Goal: Browse casually

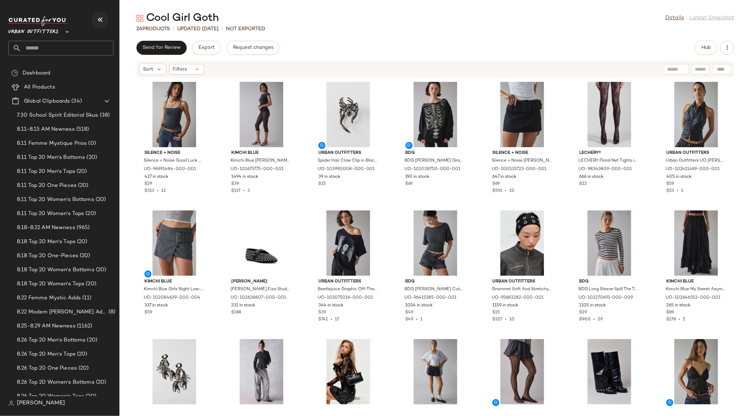
click at [100, 17] on icon "button" at bounding box center [100, 19] width 8 height 8
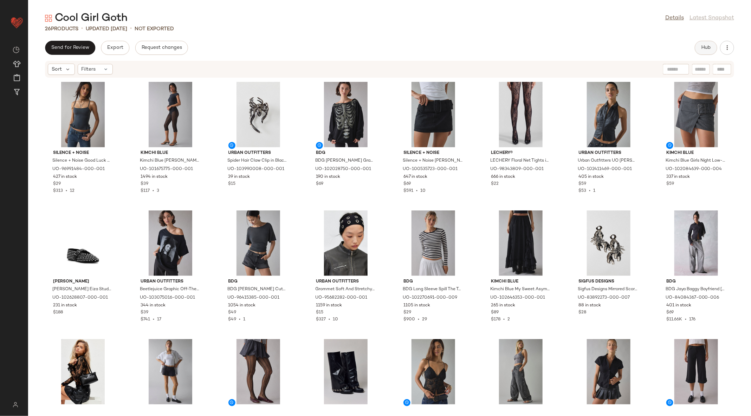
click at [708, 41] on button "Hub" at bounding box center [706, 48] width 22 height 14
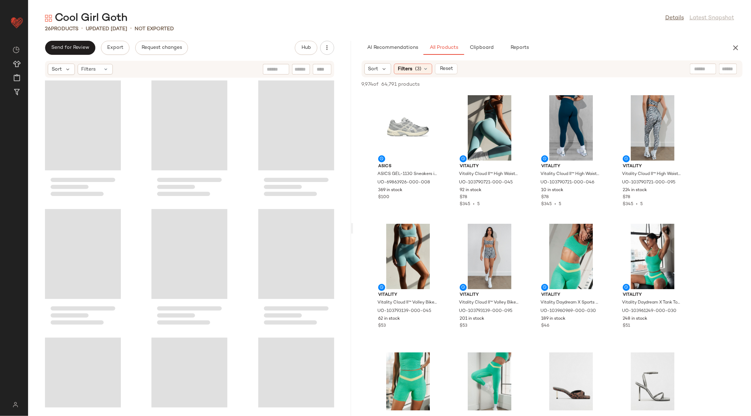
drag, startPoint x: 390, startPoint y: 230, endPoint x: 343, endPoint y: 224, distance: 47.8
click at [343, 224] on div "Cool Girl Goth Details Latest Snapshot 26 Products • updated [DATE] • Not Expor…" at bounding box center [389, 213] width 723 height 405
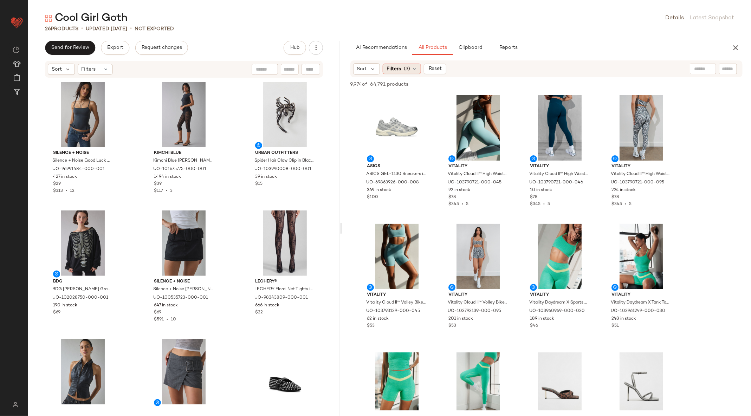
click at [398, 66] on span "Filters" at bounding box center [394, 68] width 14 height 7
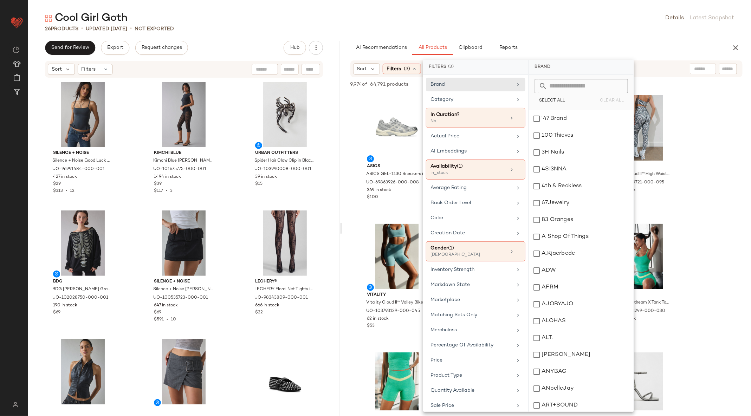
click at [602, 37] on div "Cool Girl Goth Details Latest Snapshot 26 Products • updated [DATE] • Not Expor…" at bounding box center [389, 213] width 723 height 405
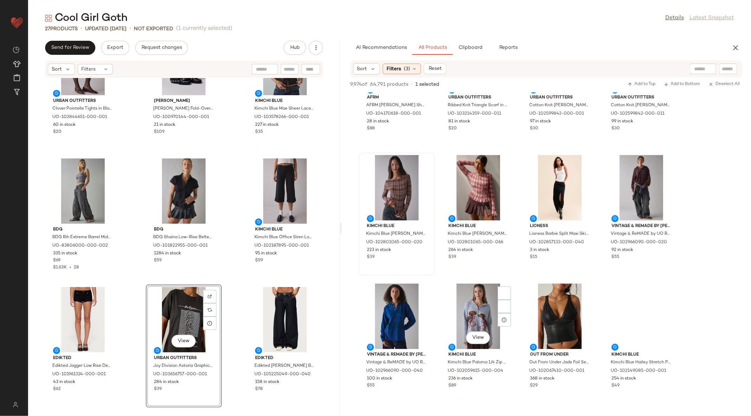
scroll to position [2604, 0]
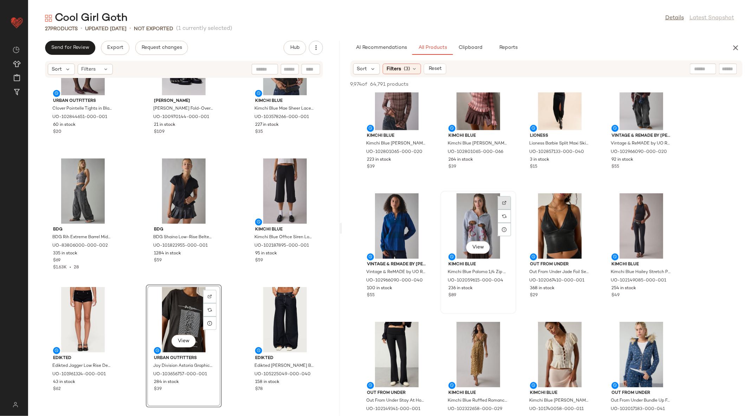
click at [506, 201] on img at bounding box center [504, 203] width 4 height 4
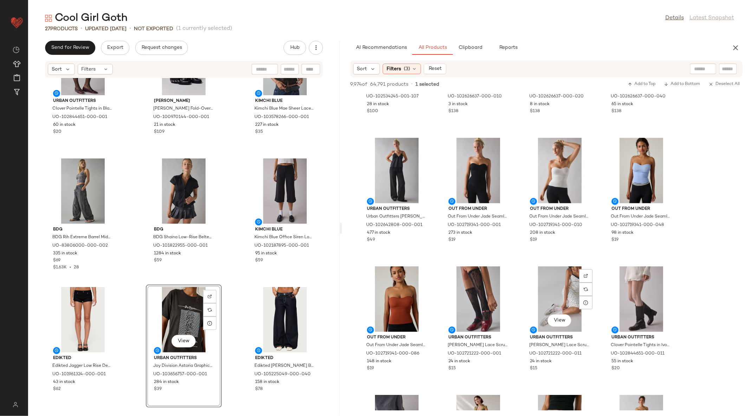
scroll to position [4072, 0]
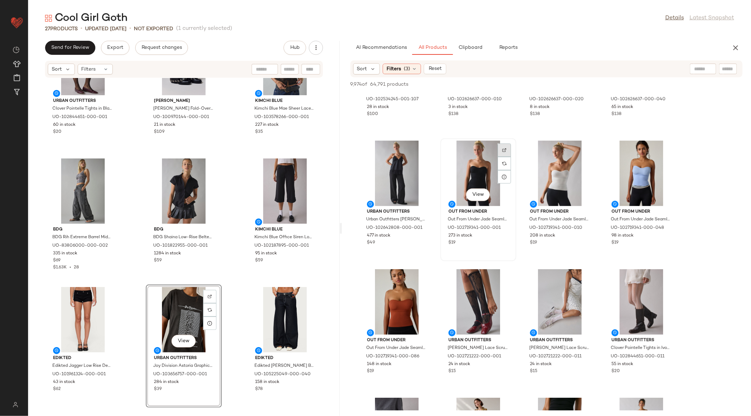
click at [501, 157] on div at bounding box center [504, 163] width 13 height 13
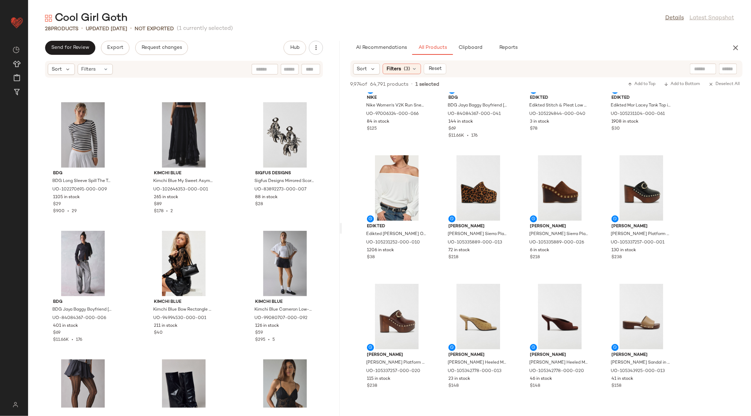
scroll to position [495, 0]
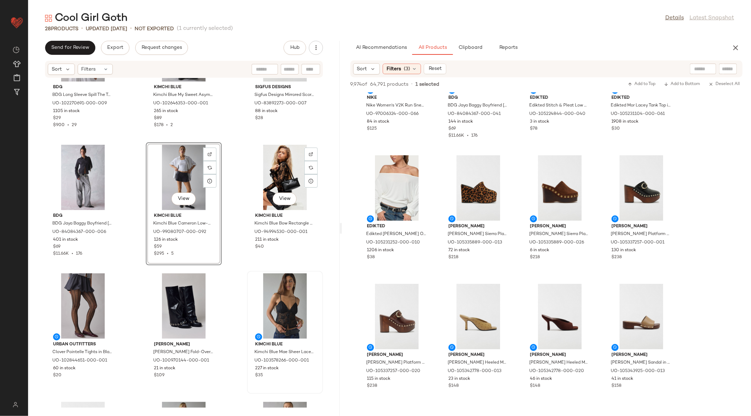
scroll to position [590, 0]
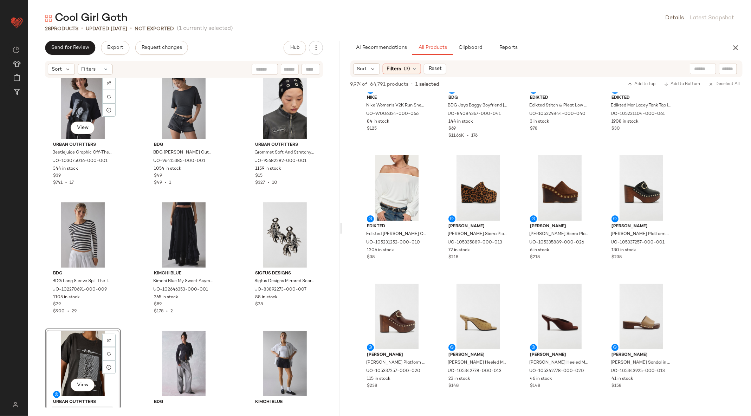
scroll to position [563, 0]
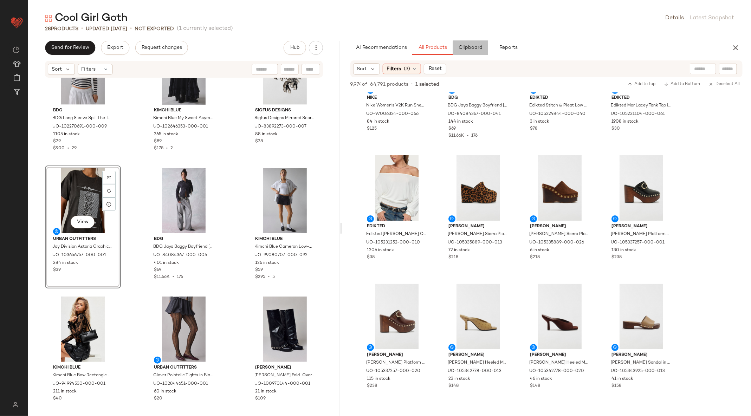
click at [476, 46] on span "Clipboard" at bounding box center [470, 48] width 24 height 6
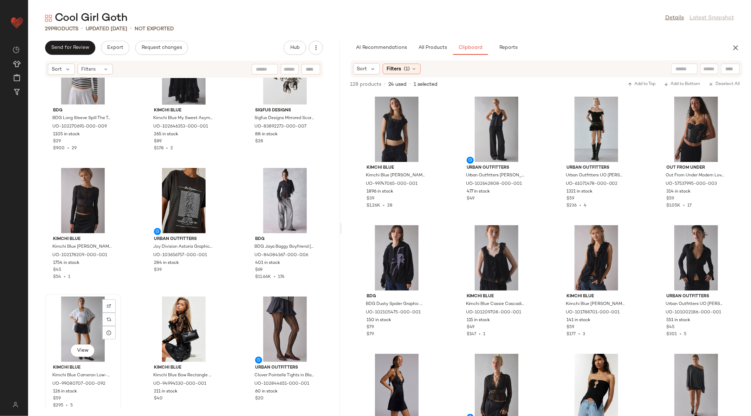
scroll to position [564, 0]
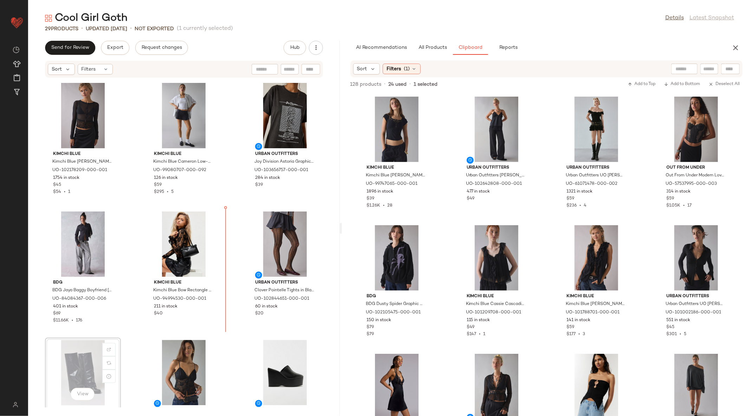
scroll to position [649, 0]
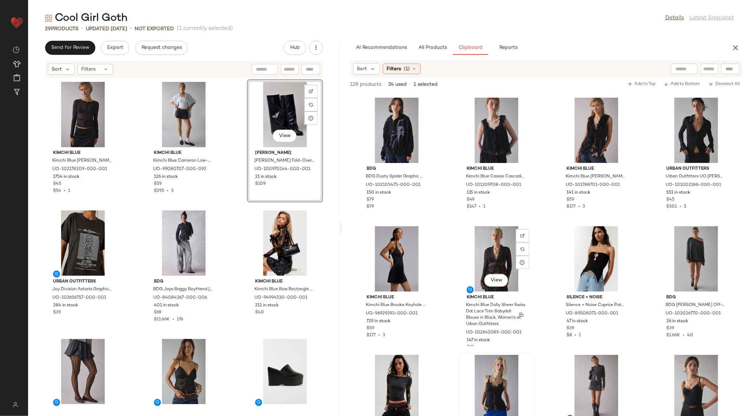
scroll to position [127, 0]
click at [424, 243] on div at bounding box center [422, 249] width 13 height 13
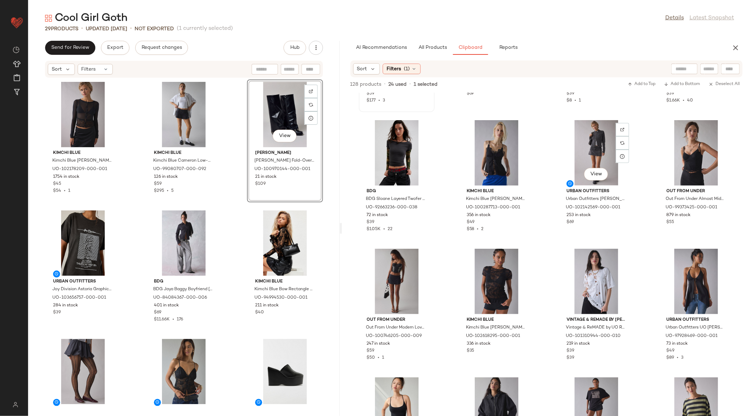
scroll to position [373, 0]
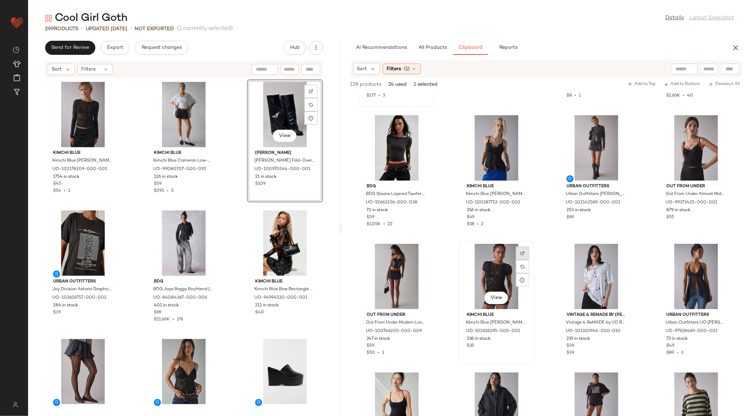
click at [521, 252] on img at bounding box center [523, 253] width 4 height 4
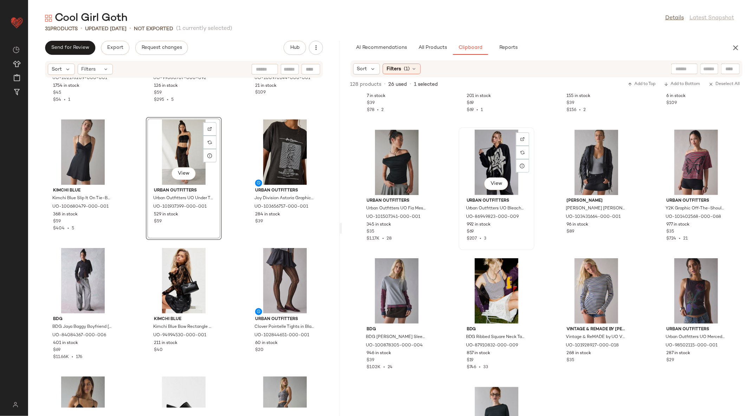
scroll to position [1006, 0]
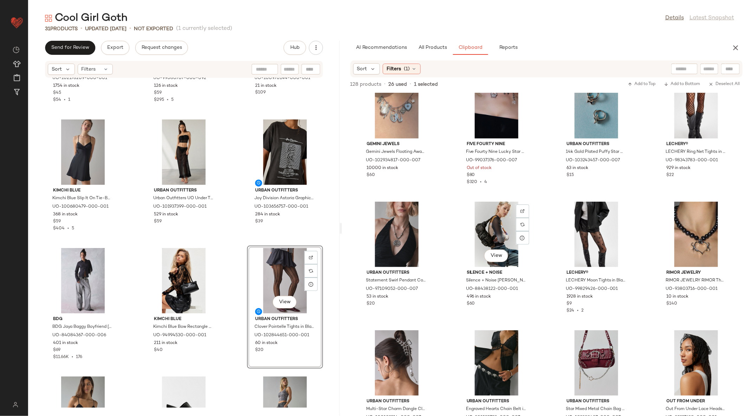
scroll to position [2716, 0]
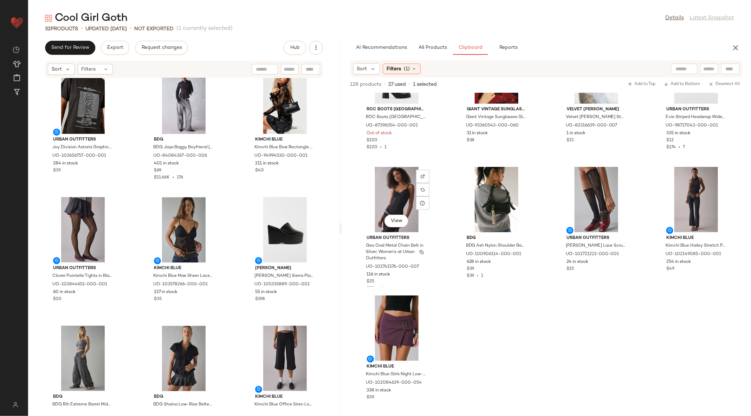
scroll to position [3019, 0]
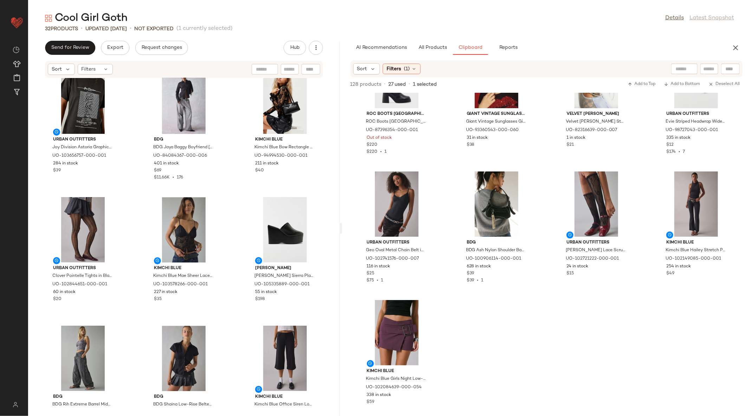
drag, startPoint x: 662, startPoint y: 294, endPoint x: 515, endPoint y: 0, distance: 328.6
